Goal: Task Accomplishment & Management: Manage account settings

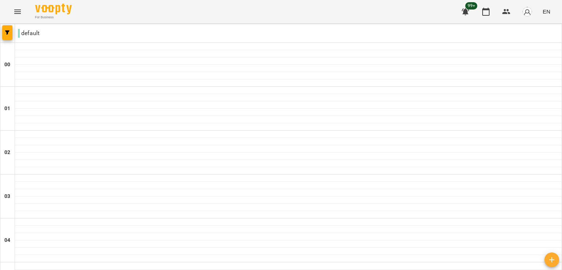
type input "**********"
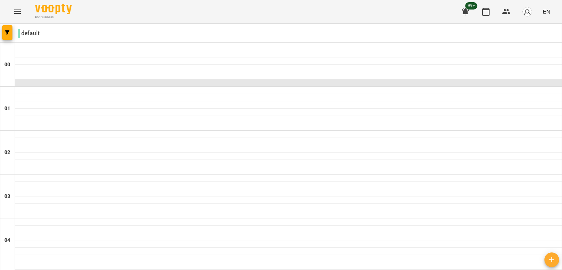
scroll to position [532, 0]
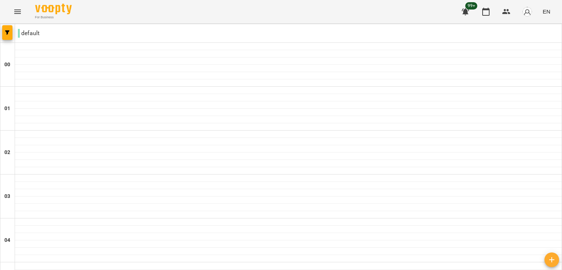
type input "**********"
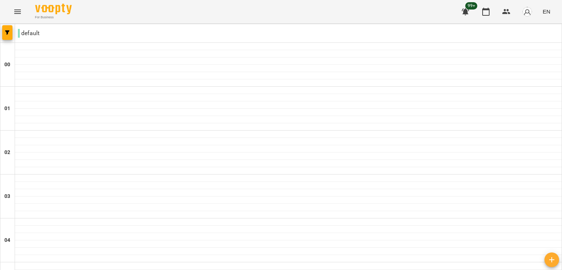
scroll to position [333, 0]
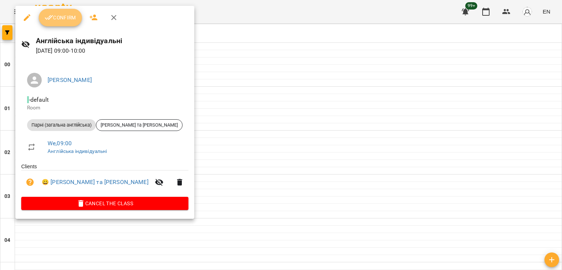
click at [75, 20] on span "Confirm" at bounding box center [60, 17] width 31 height 9
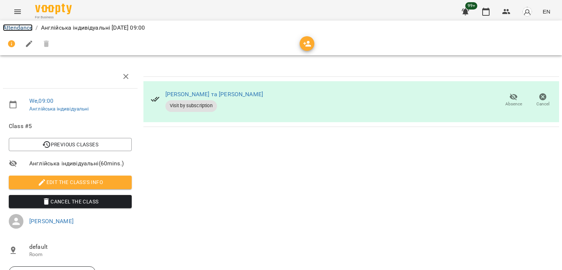
click at [29, 30] on link "Attendance" at bounding box center [18, 27] width 30 height 7
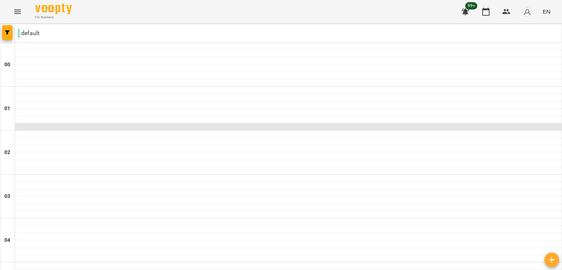
scroll to position [513, 0]
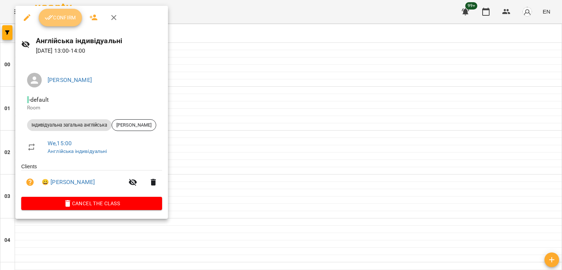
click at [57, 15] on span "Confirm" at bounding box center [60, 17] width 31 height 9
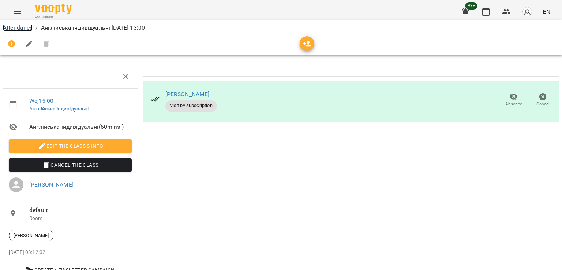
click at [24, 30] on link "Attendance" at bounding box center [18, 27] width 30 height 7
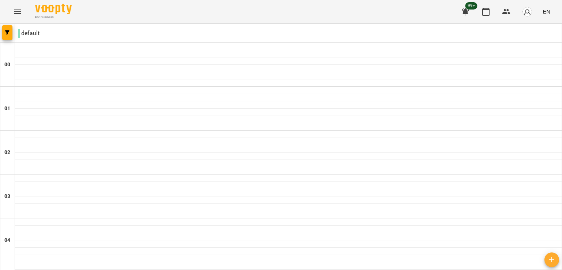
scroll to position [616, 0]
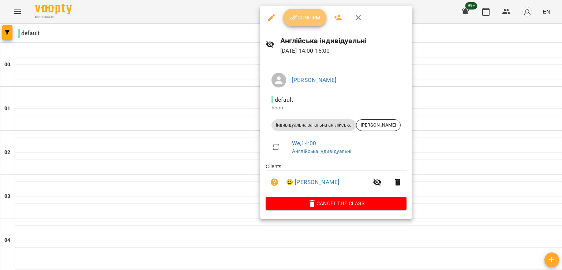
click at [315, 23] on button "Confirm" at bounding box center [304, 18] width 43 height 18
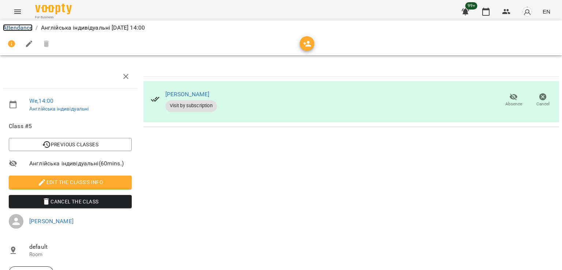
click at [29, 30] on link "Attendance" at bounding box center [18, 27] width 30 height 7
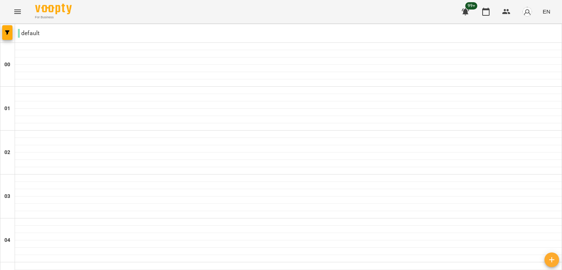
scroll to position [652, 0]
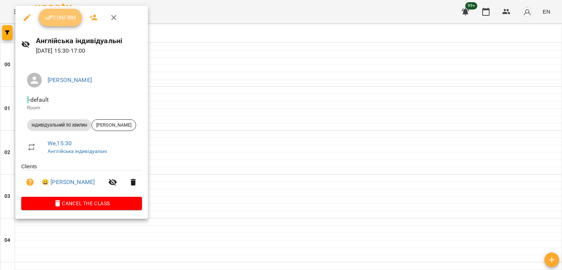
click at [61, 21] on span "Confirm" at bounding box center [60, 17] width 31 height 9
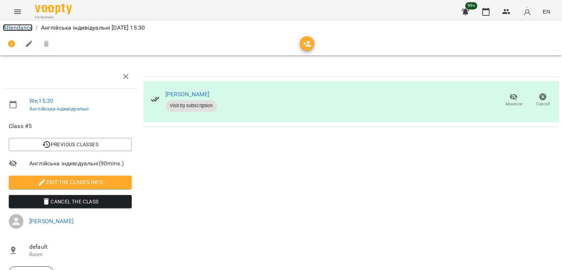
click at [27, 27] on link "Attendance" at bounding box center [18, 27] width 30 height 7
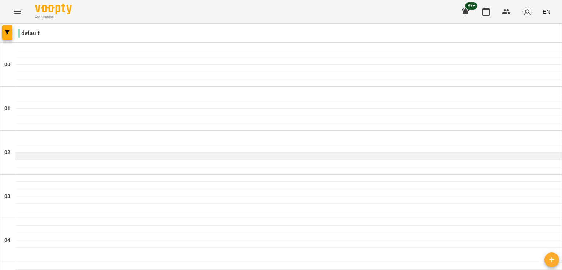
scroll to position [698, 0]
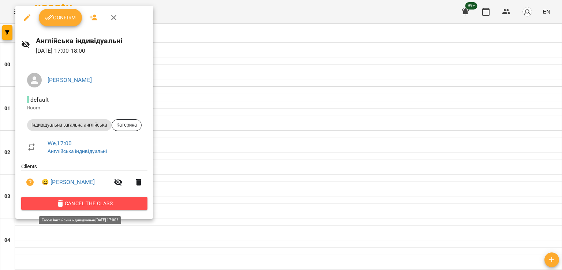
click at [121, 205] on span "Cancel the class" at bounding box center [84, 203] width 114 height 9
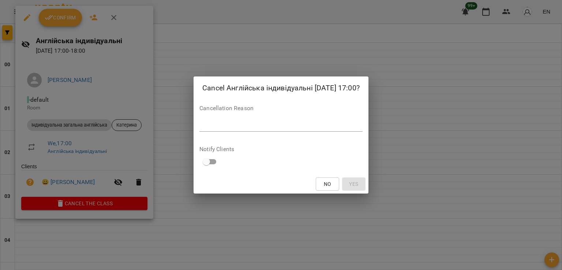
click at [259, 120] on div "*" at bounding box center [280, 126] width 163 height 12
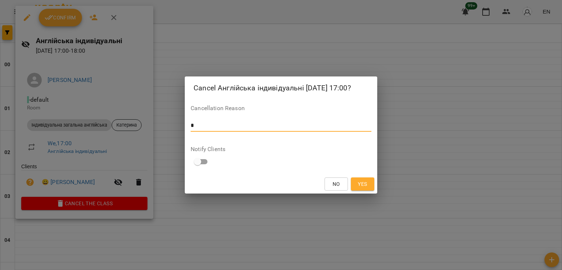
type textarea "*"
click at [363, 183] on span "Yes" at bounding box center [362, 184] width 9 height 9
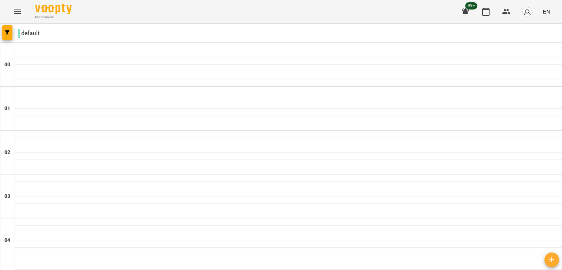
scroll to position [831, 0]
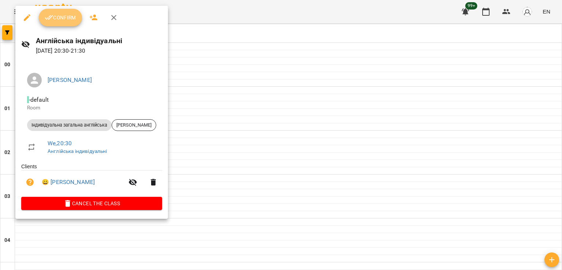
click at [70, 24] on button "Confirm" at bounding box center [60, 18] width 43 height 18
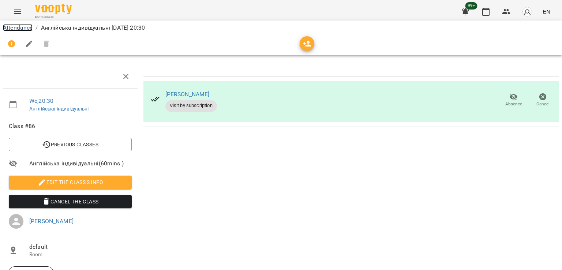
click at [22, 28] on link "Attendance" at bounding box center [18, 27] width 30 height 7
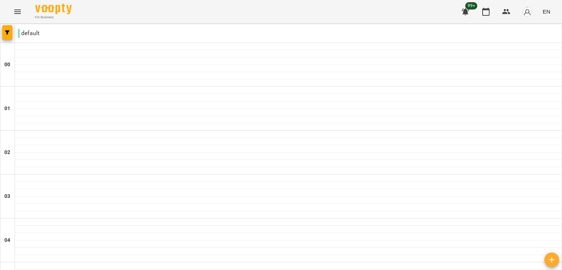
scroll to position [597, 0]
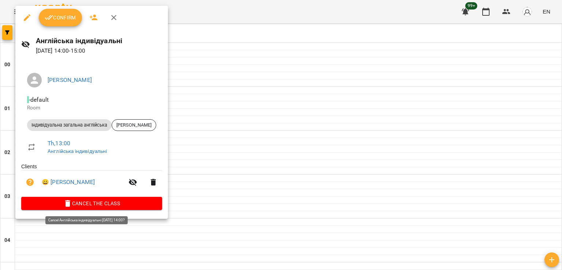
click at [117, 203] on span "Cancel the class" at bounding box center [91, 203] width 129 height 9
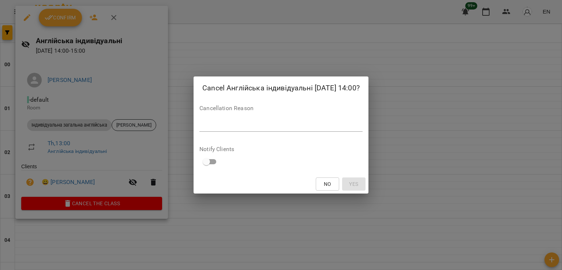
click at [256, 121] on div "*" at bounding box center [280, 126] width 163 height 12
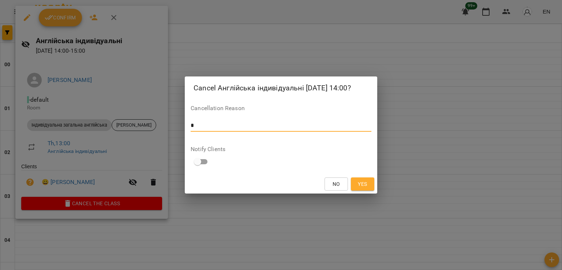
type textarea "*"
click at [359, 184] on span "Yes" at bounding box center [362, 184] width 9 height 9
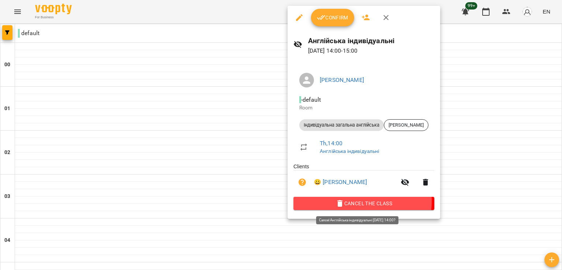
click at [347, 202] on span "Cancel the class" at bounding box center [363, 203] width 129 height 9
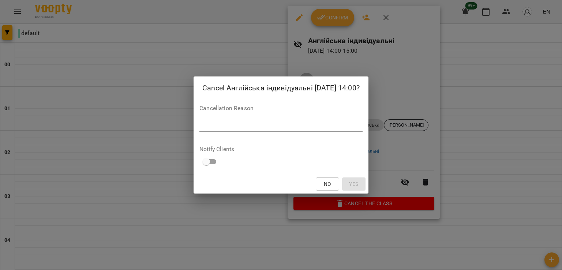
click at [266, 128] on textarea at bounding box center [280, 125] width 163 height 7
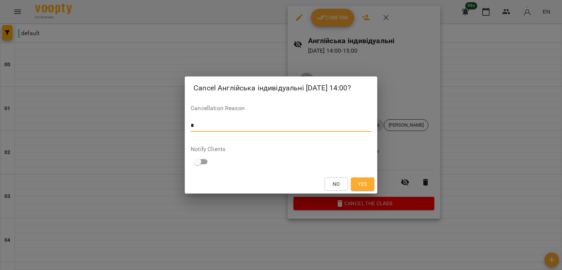
type textarea "*"
click at [363, 185] on span "Yes" at bounding box center [362, 184] width 9 height 9
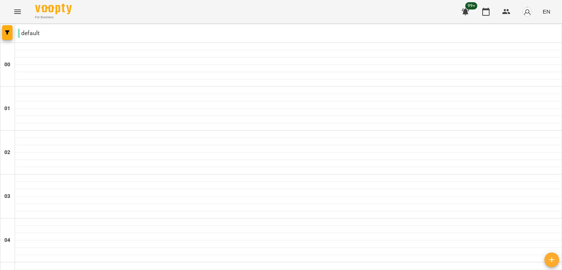
scroll to position [673, 0]
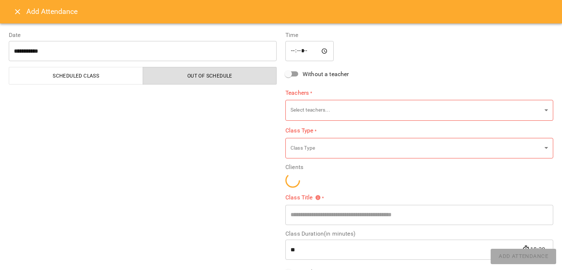
type input "**********"
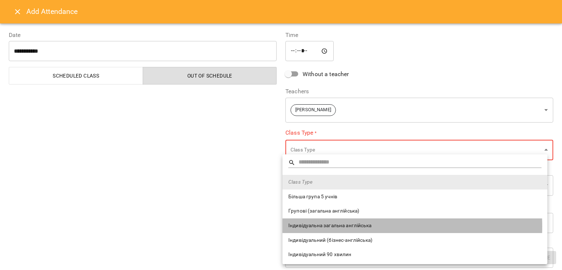
click at [342, 226] on span "Індивідуальна загальна англійська" at bounding box center [414, 225] width 253 height 7
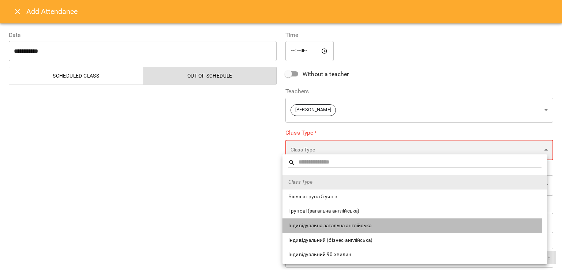
type input "**********"
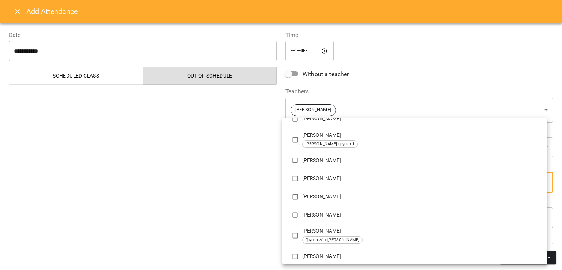
scroll to position [113, 0]
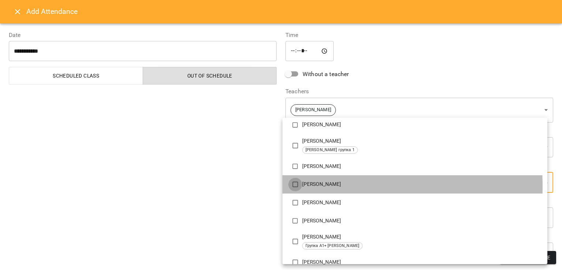
type input "**********"
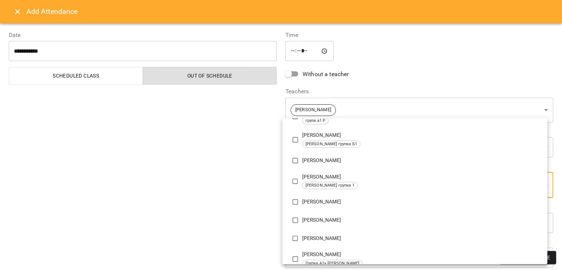
scroll to position [0, 0]
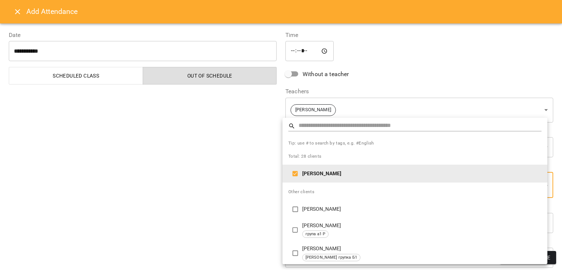
click at [241, 181] on div at bounding box center [281, 135] width 562 height 270
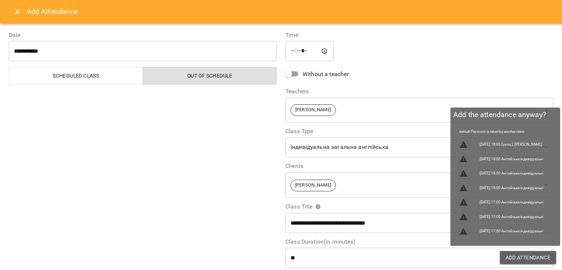
click at [519, 259] on span "Add Attendance" at bounding box center [527, 257] width 45 height 9
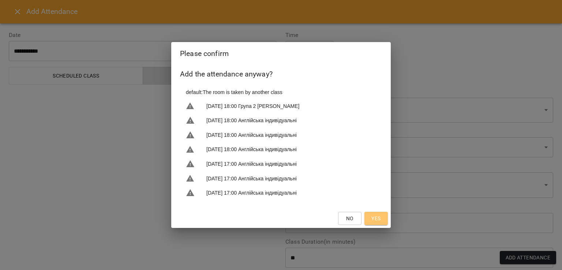
click at [377, 215] on span "Yes" at bounding box center [375, 218] width 9 height 9
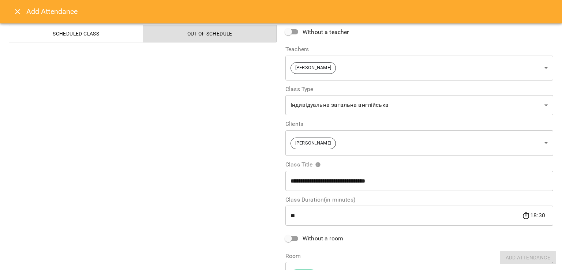
scroll to position [54, 0]
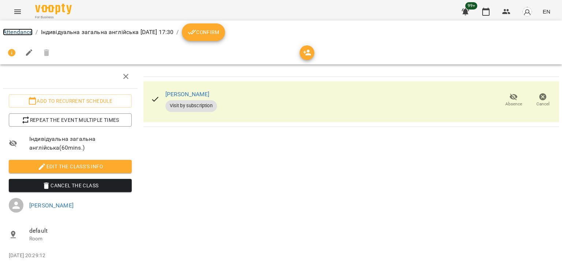
click at [29, 31] on link "Attendance" at bounding box center [18, 32] width 30 height 7
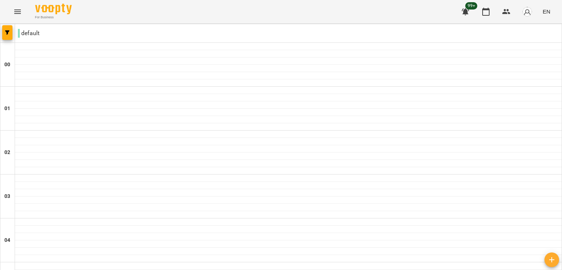
scroll to position [786, 0]
